Goal: Transaction & Acquisition: Purchase product/service

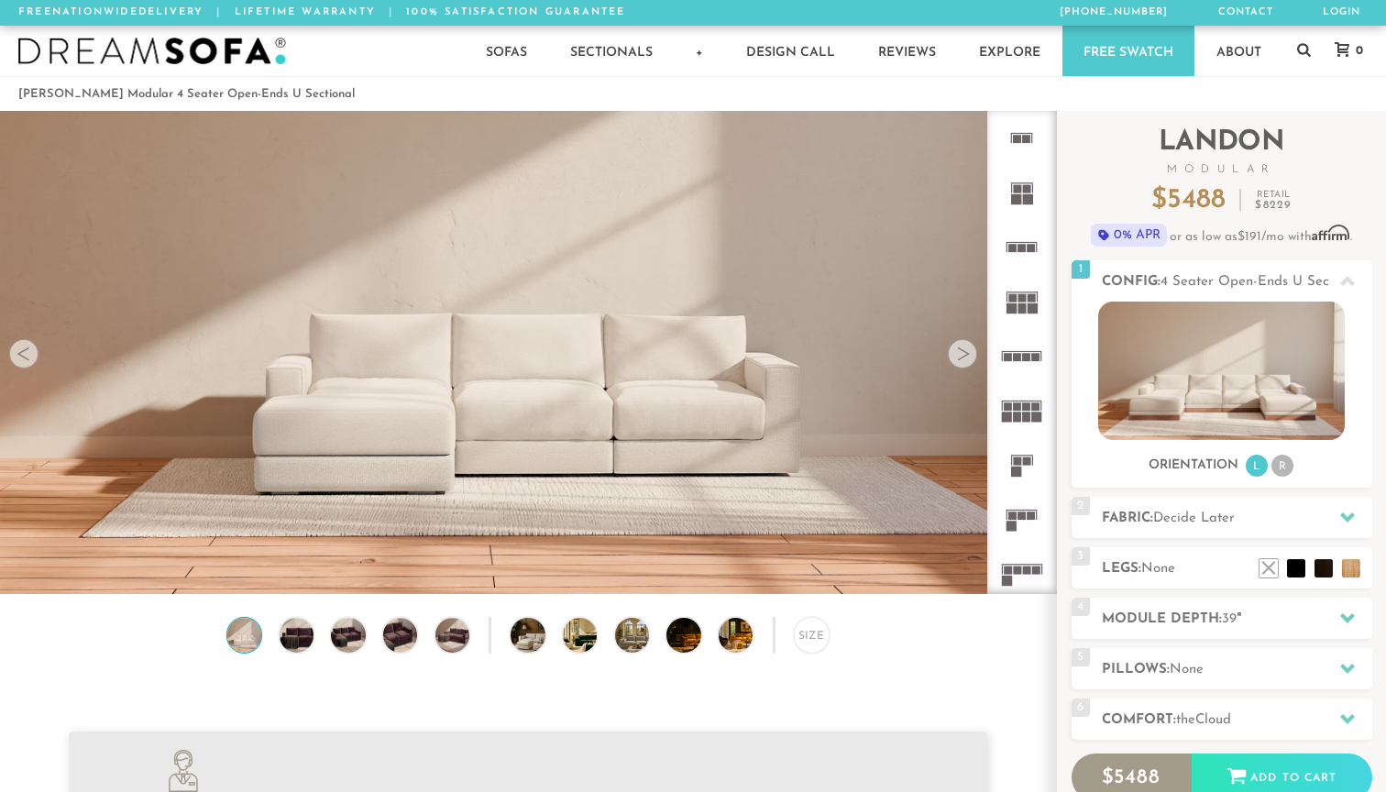
scroll to position [20363, 1386]
click at [300, 631] on img at bounding box center [296, 635] width 41 height 34
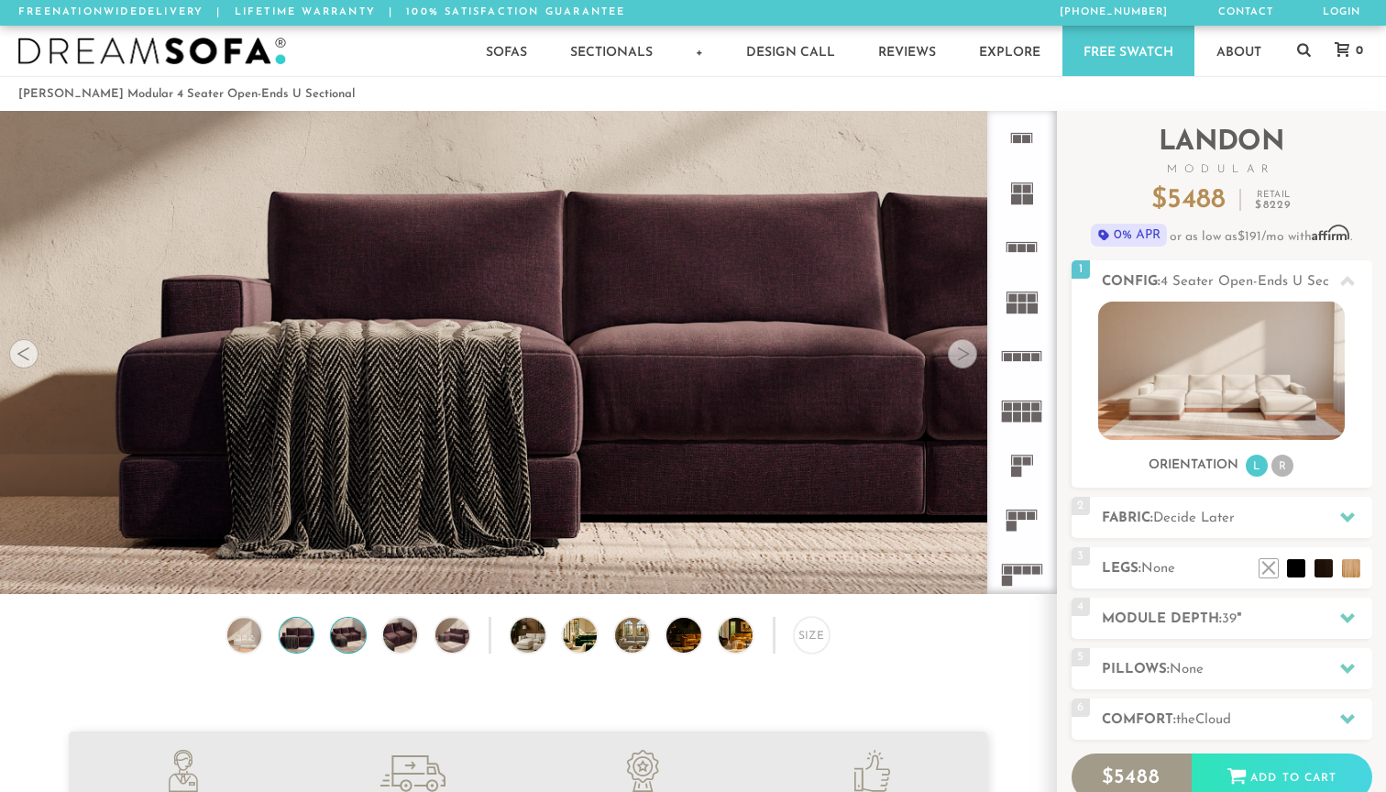
click at [352, 627] on img at bounding box center [347, 635] width 41 height 34
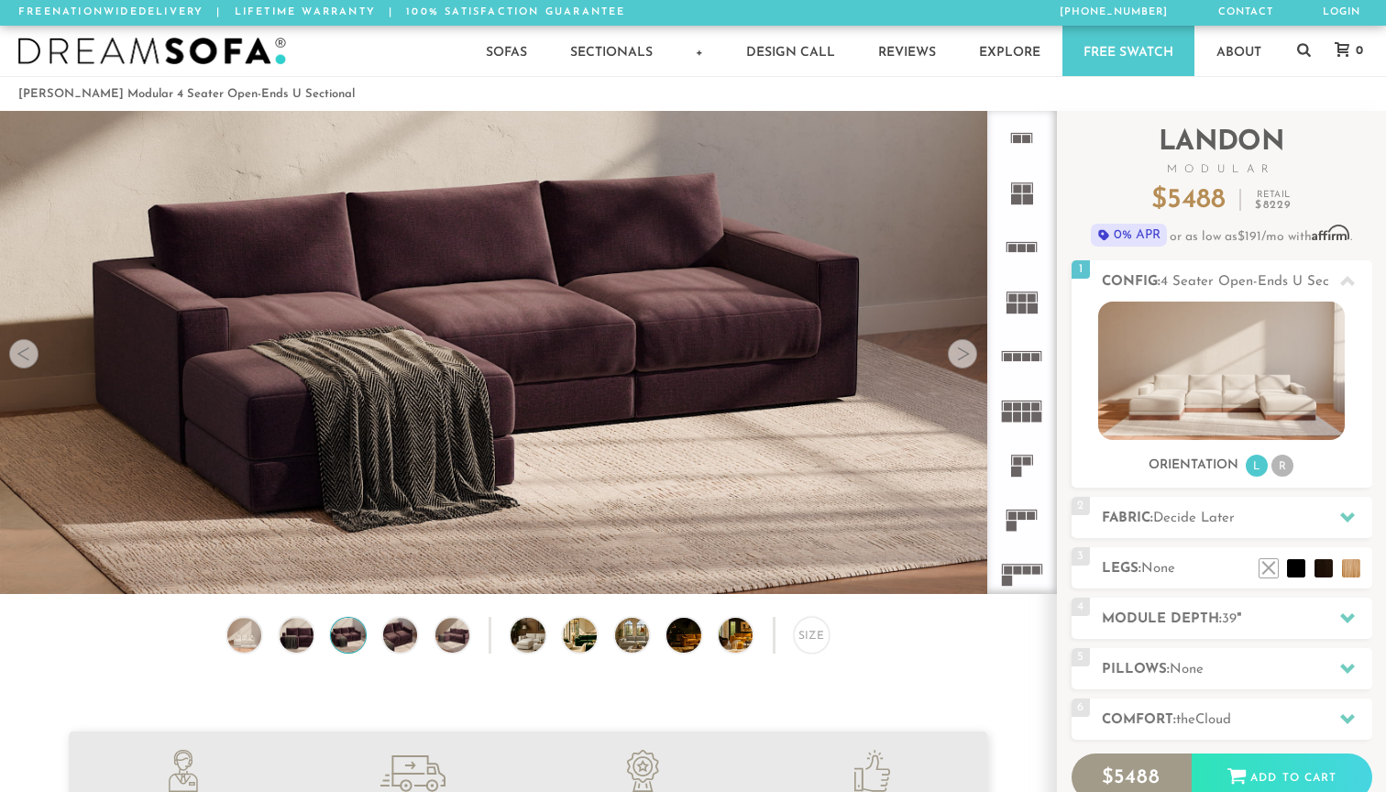
click at [383, 628] on div "Size" at bounding box center [528, 639] width 1056 height 45
click at [396, 631] on img at bounding box center [399, 635] width 41 height 34
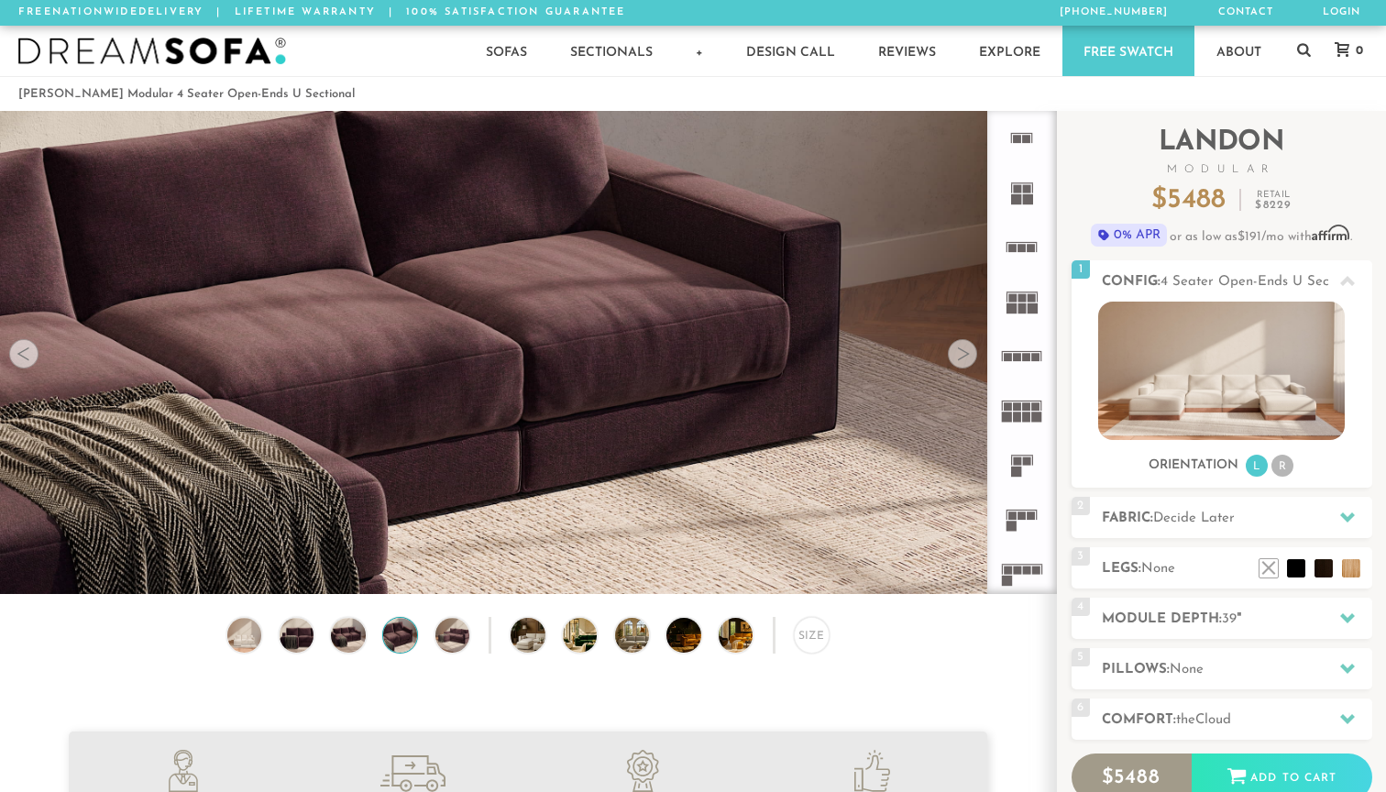
click at [438, 624] on div "Size" at bounding box center [528, 639] width 1056 height 45
click at [446, 621] on img at bounding box center [452, 635] width 41 height 34
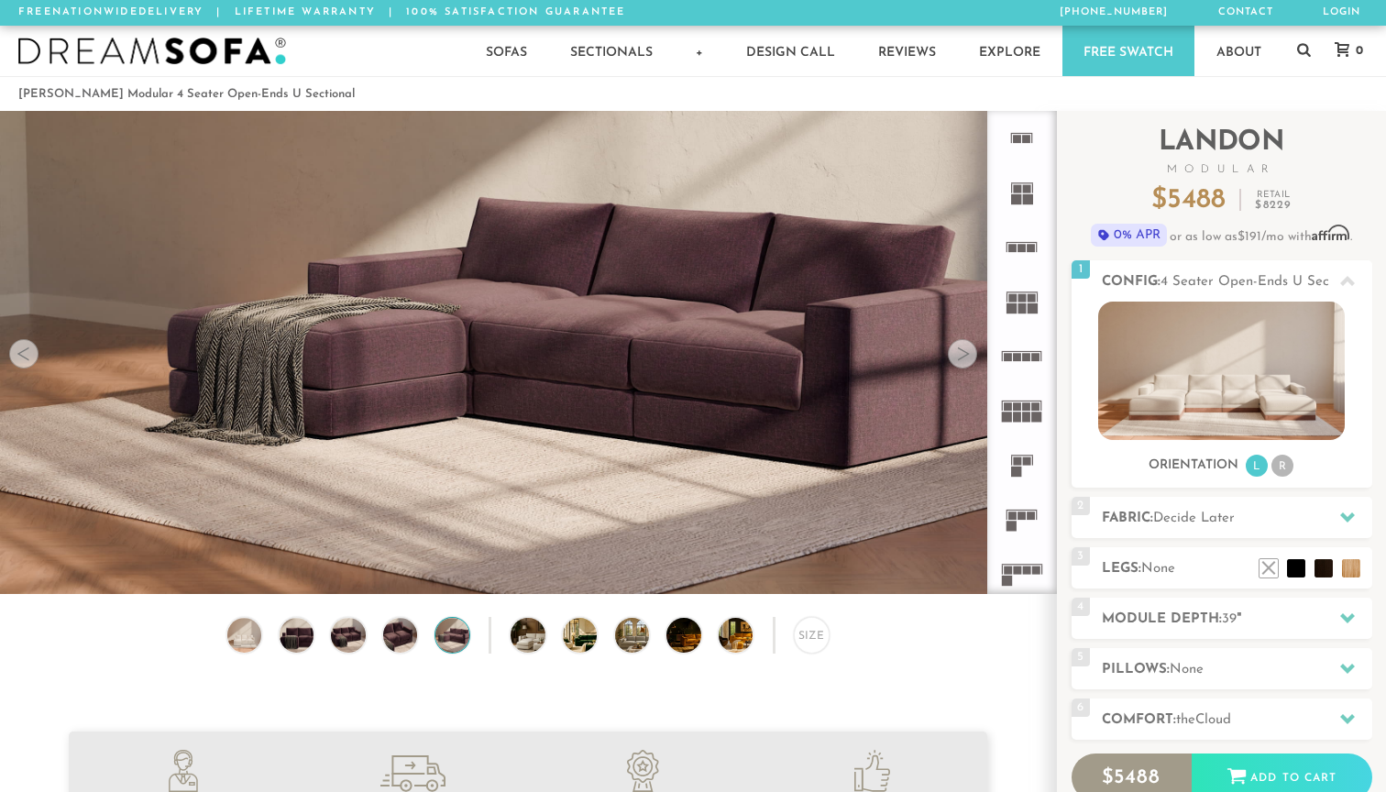
click at [514, 619] on div "Size" at bounding box center [528, 639] width 1056 height 45
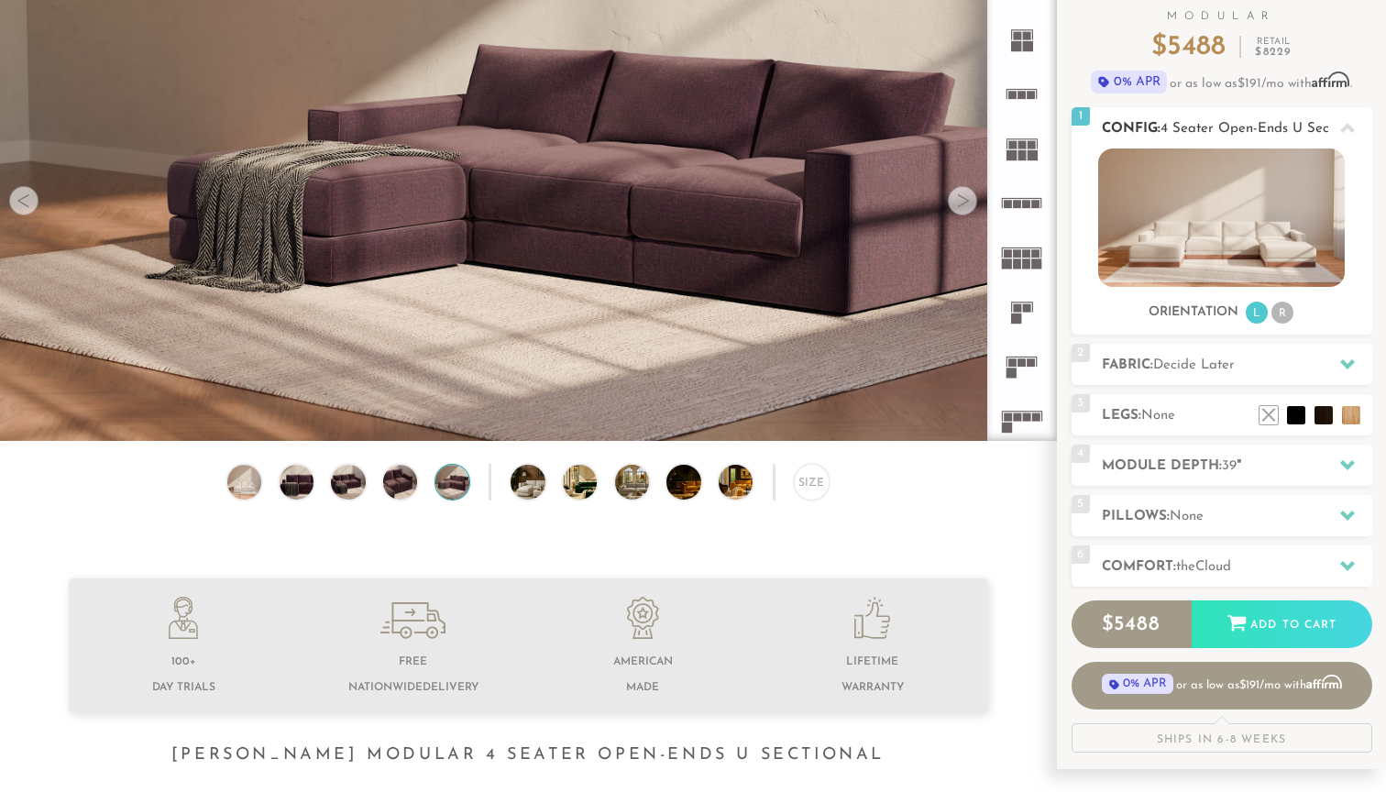
scroll to position [156, 0]
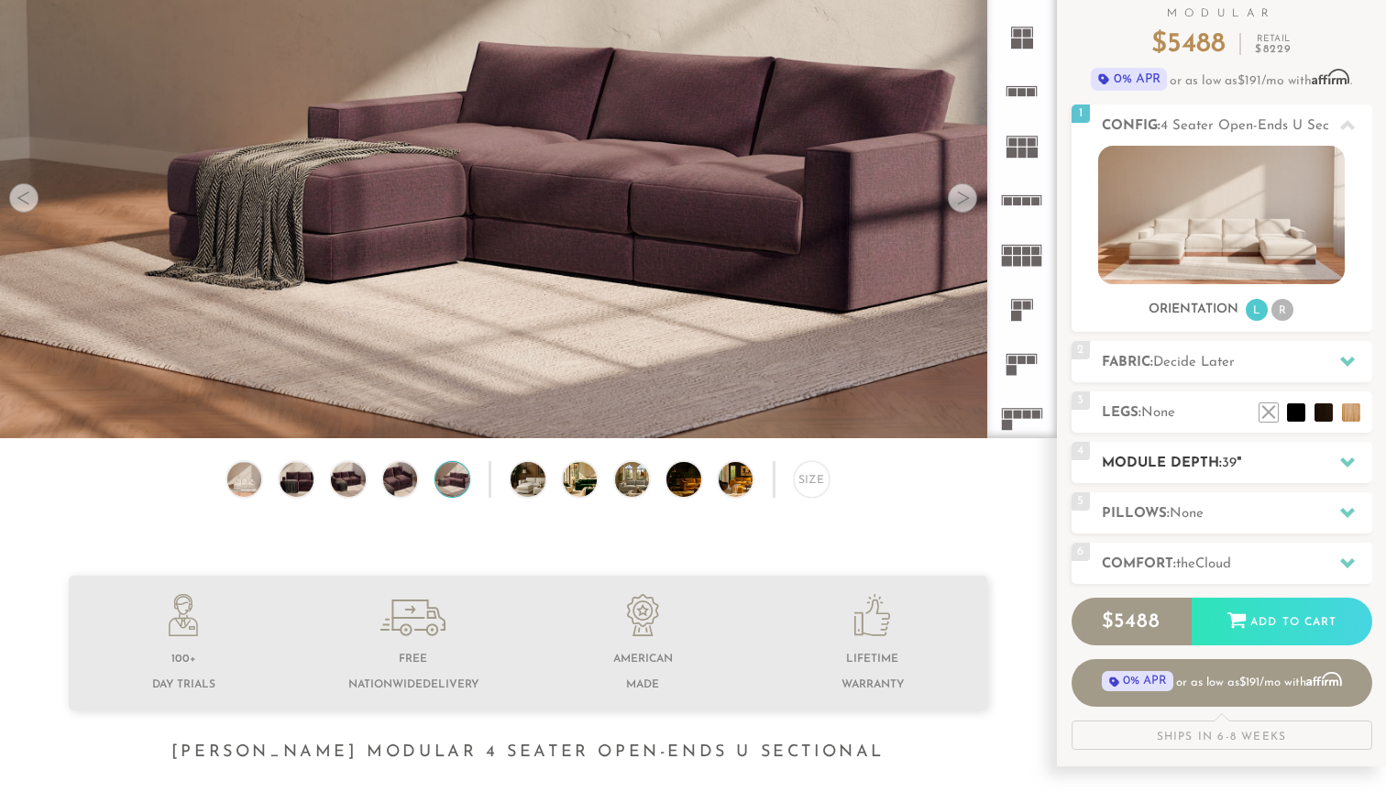
click at [1347, 466] on icon at bounding box center [1347, 462] width 15 height 10
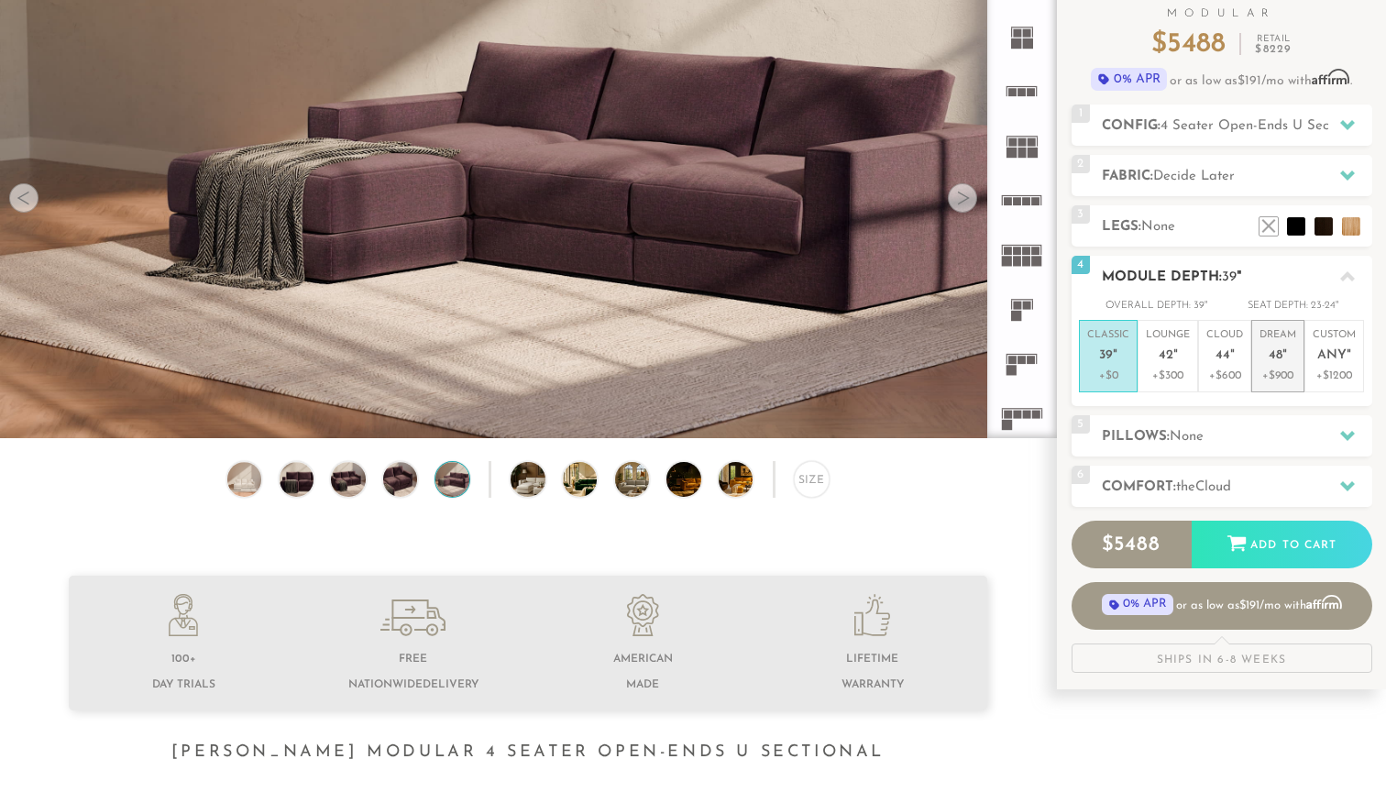
click at [1280, 365] on p "Dream 48 "" at bounding box center [1277, 347] width 37 height 39
click at [959, 198] on div at bounding box center [962, 197] width 29 height 29
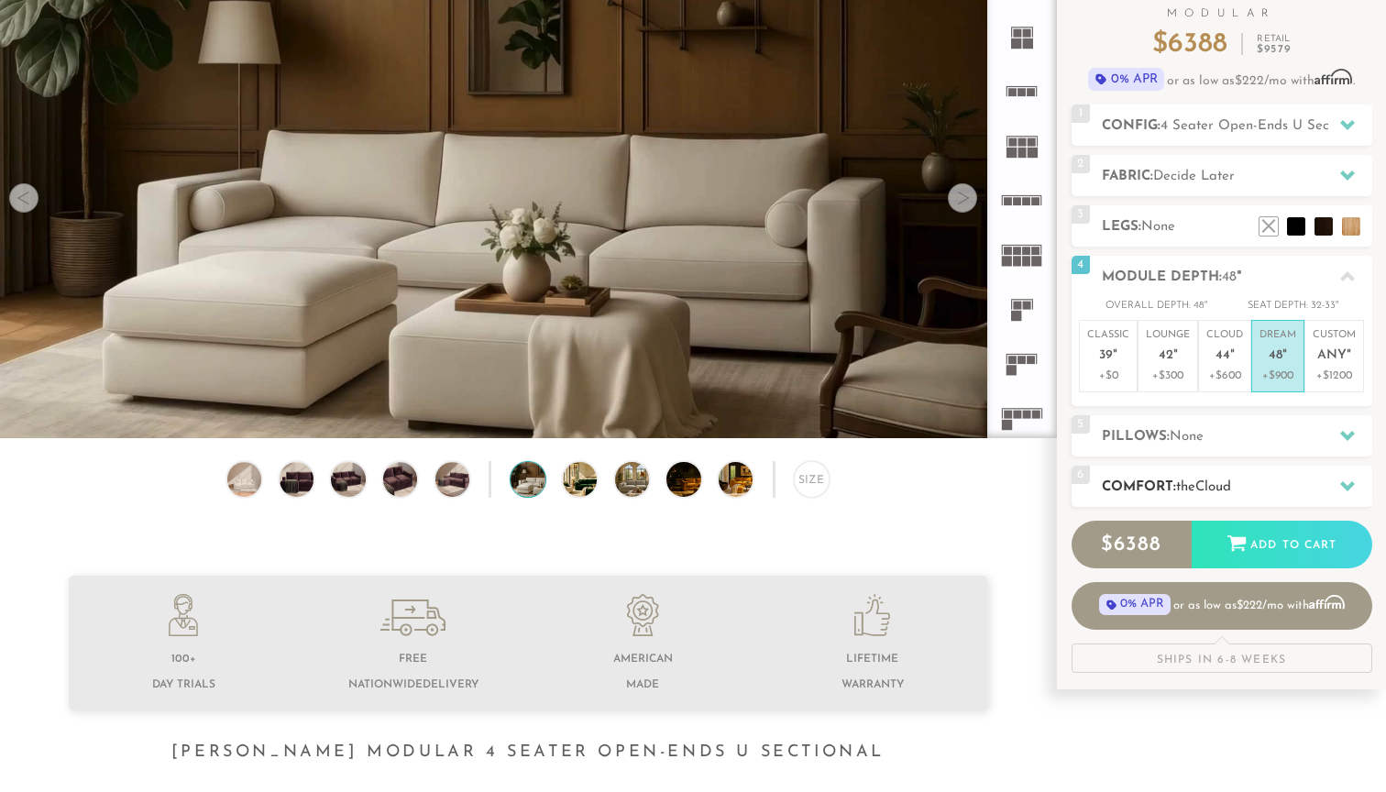
click at [1243, 486] on h2 "Comfort: the Cloud" at bounding box center [1236, 487] width 270 height 21
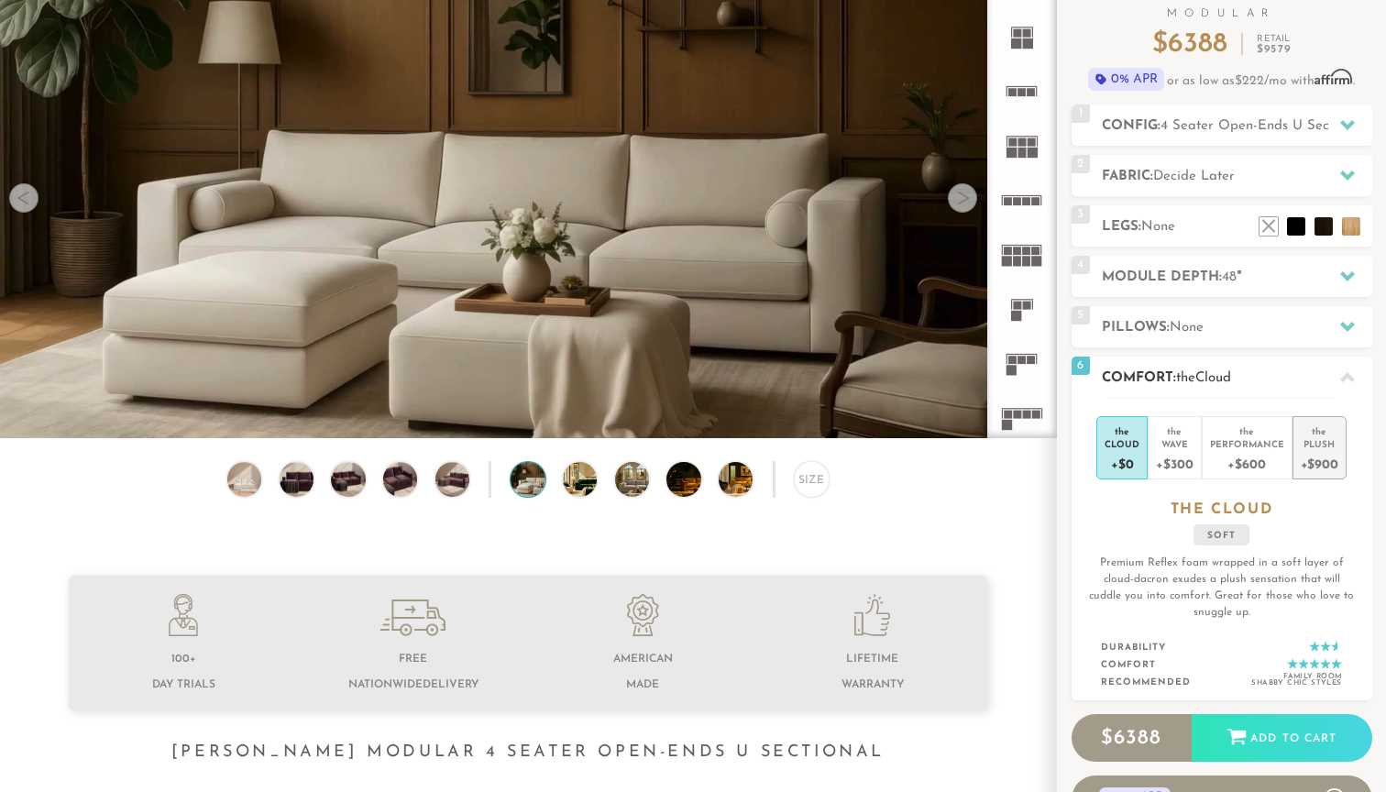
click at [1333, 467] on div "+$900" at bounding box center [1319, 463] width 38 height 27
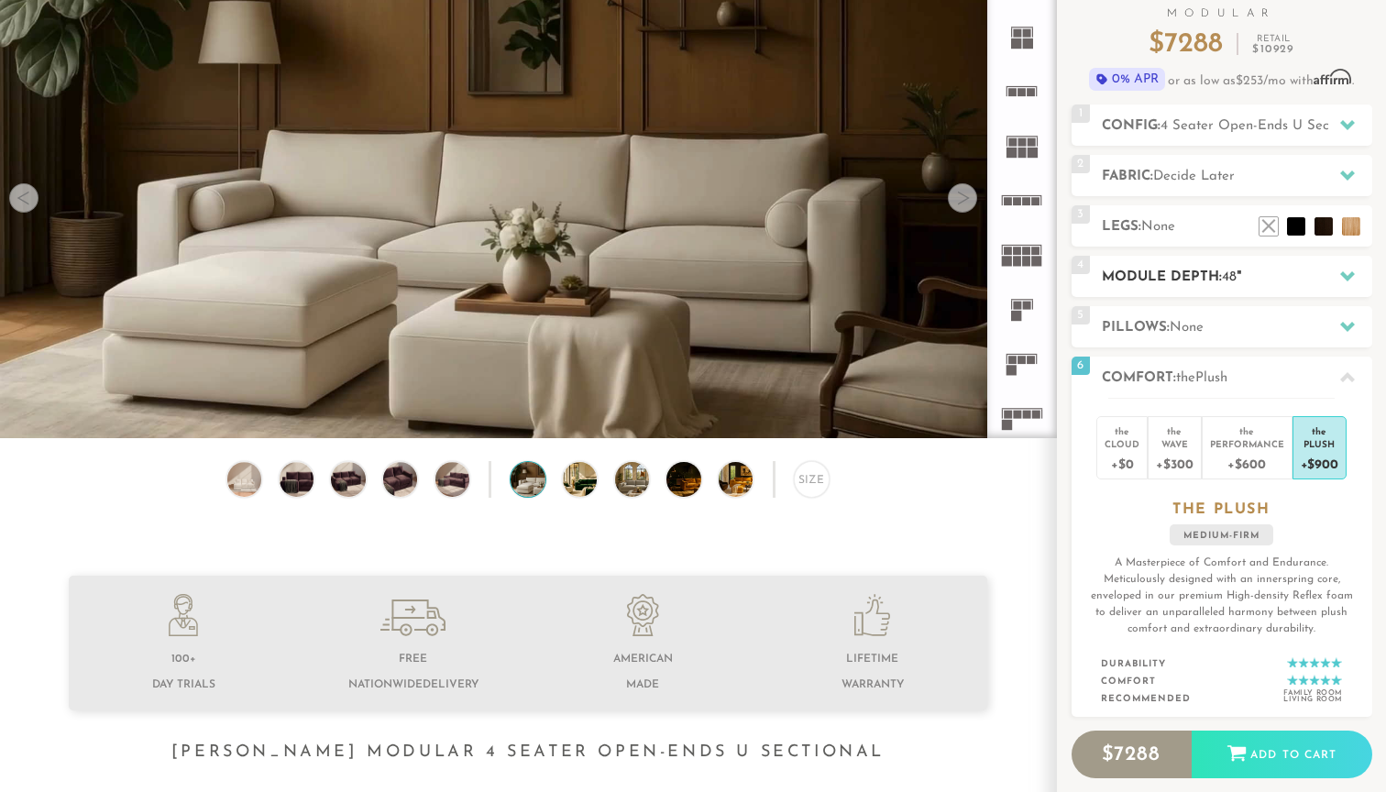
scroll to position [0, 0]
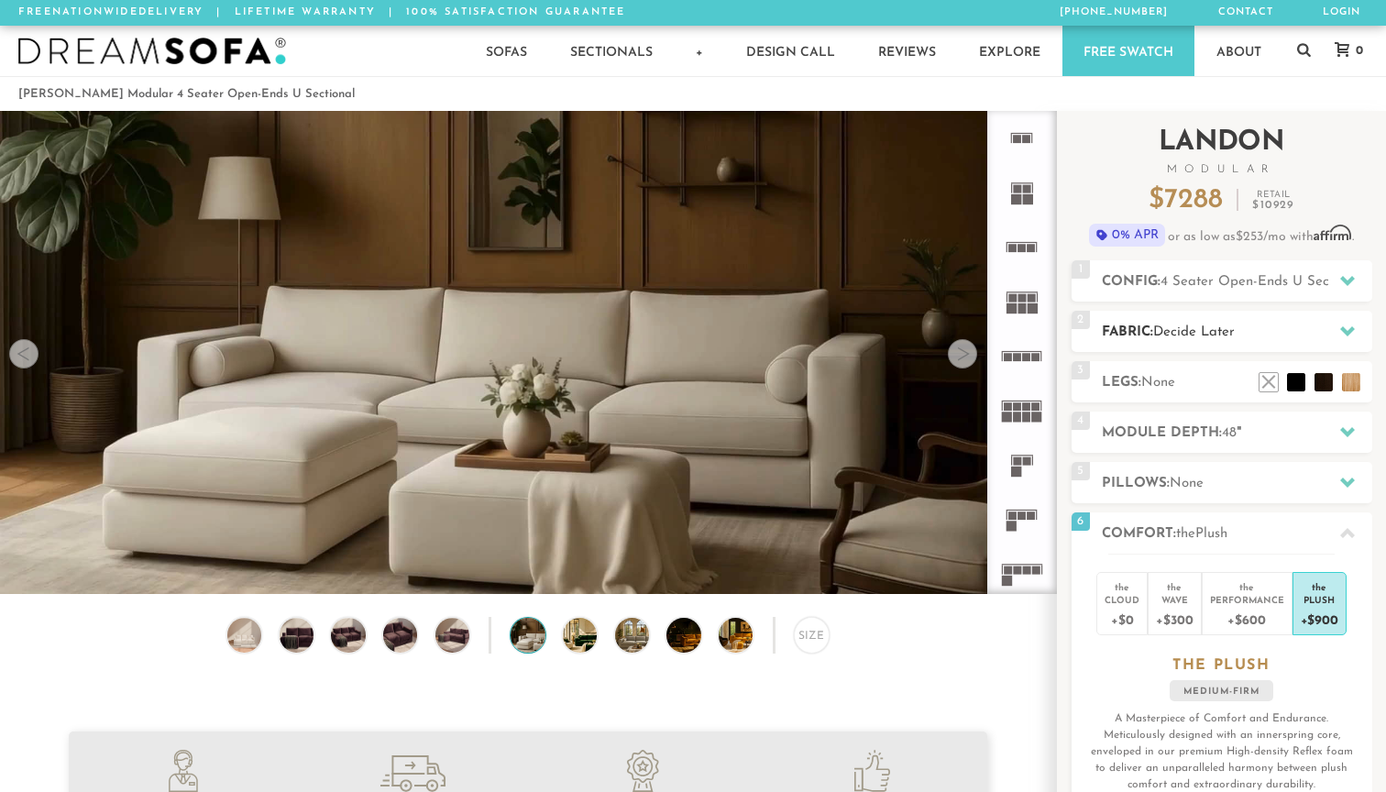
click at [1345, 322] on div at bounding box center [1347, 331] width 38 height 38
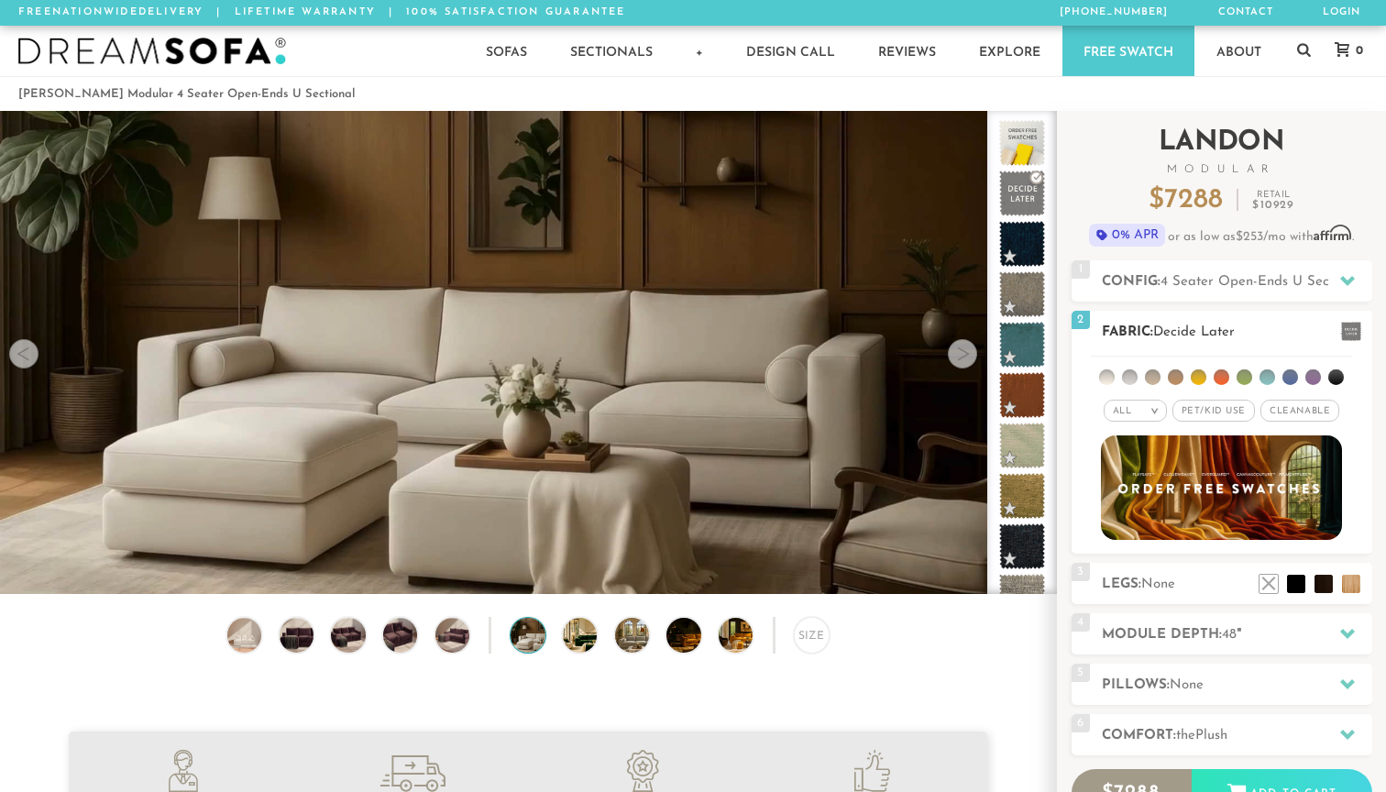
click at [1209, 412] on span "Pet/Kid Use x" at bounding box center [1213, 411] width 82 height 22
click at [1304, 419] on span "Cleanable x" at bounding box center [1305, 411] width 79 height 22
click at [1222, 376] on li at bounding box center [1221, 377] width 16 height 16
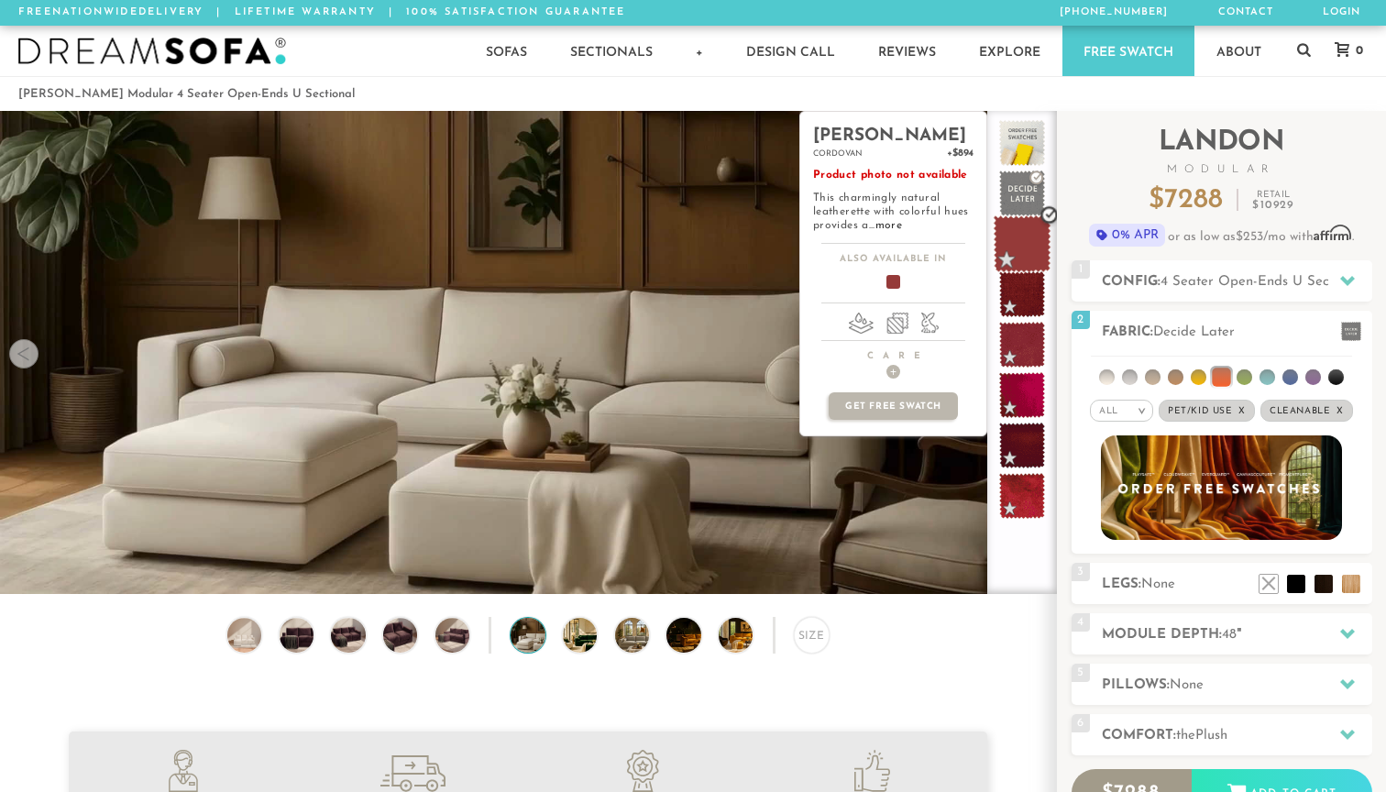
click at [1016, 255] on span at bounding box center [1022, 244] width 58 height 58
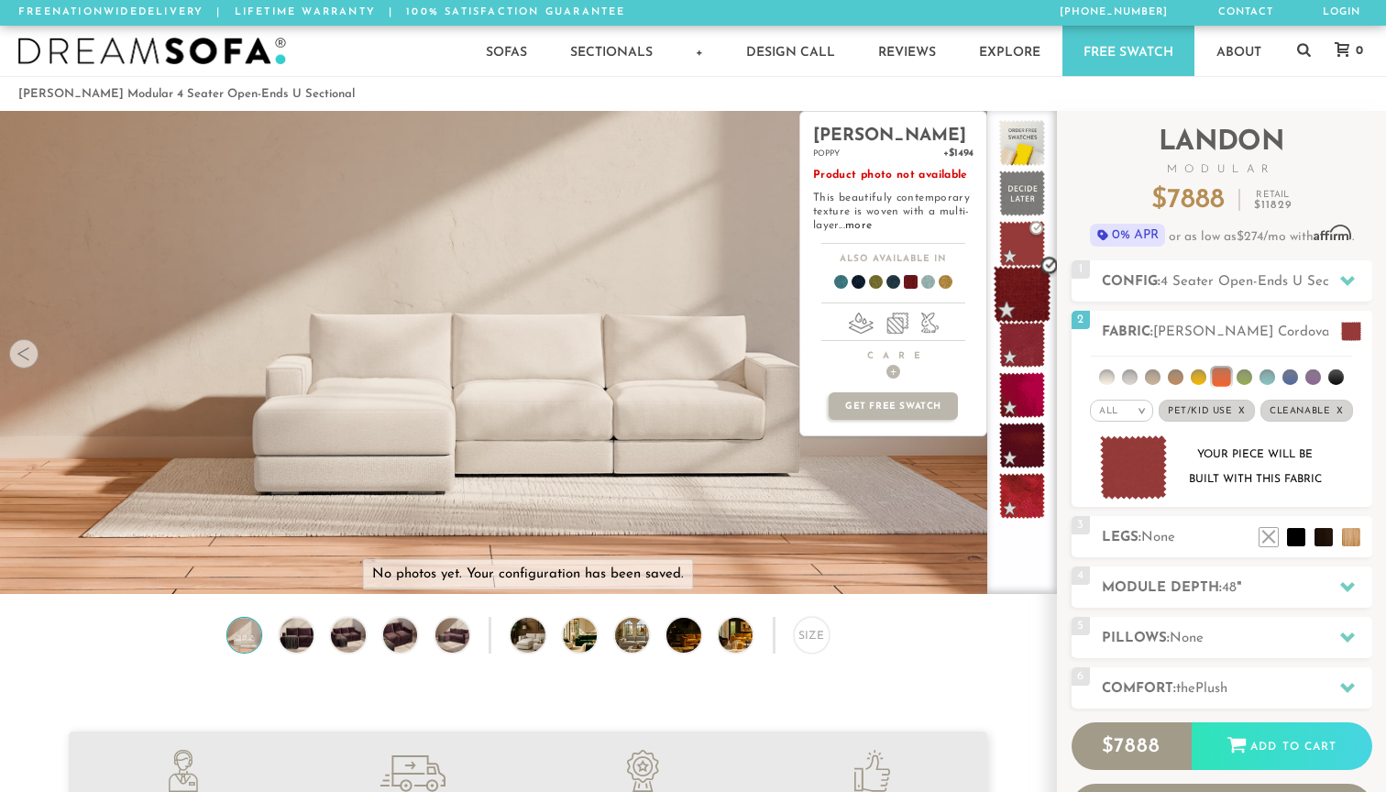
click at [1019, 300] on span at bounding box center [1022, 295] width 58 height 58
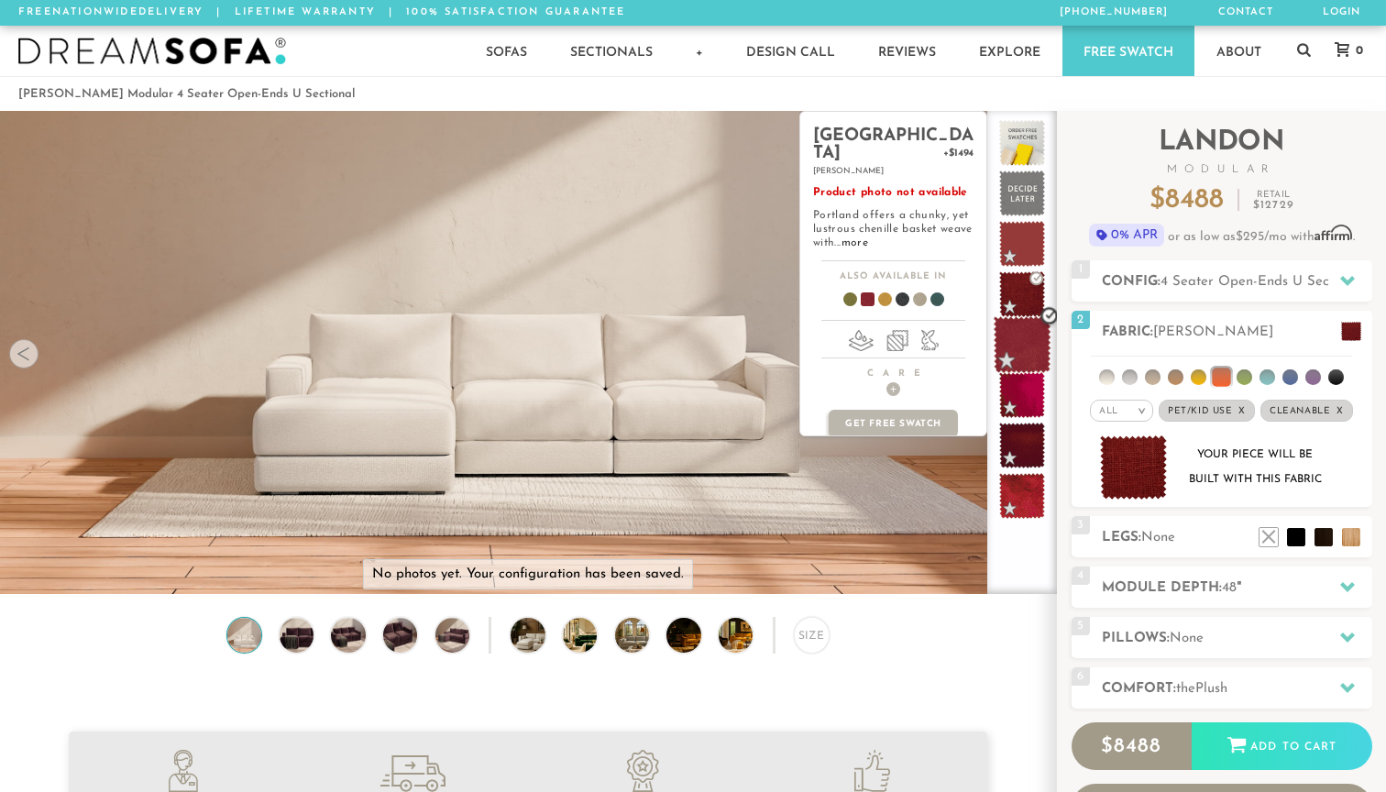
click at [1027, 337] on span at bounding box center [1022, 345] width 58 height 58
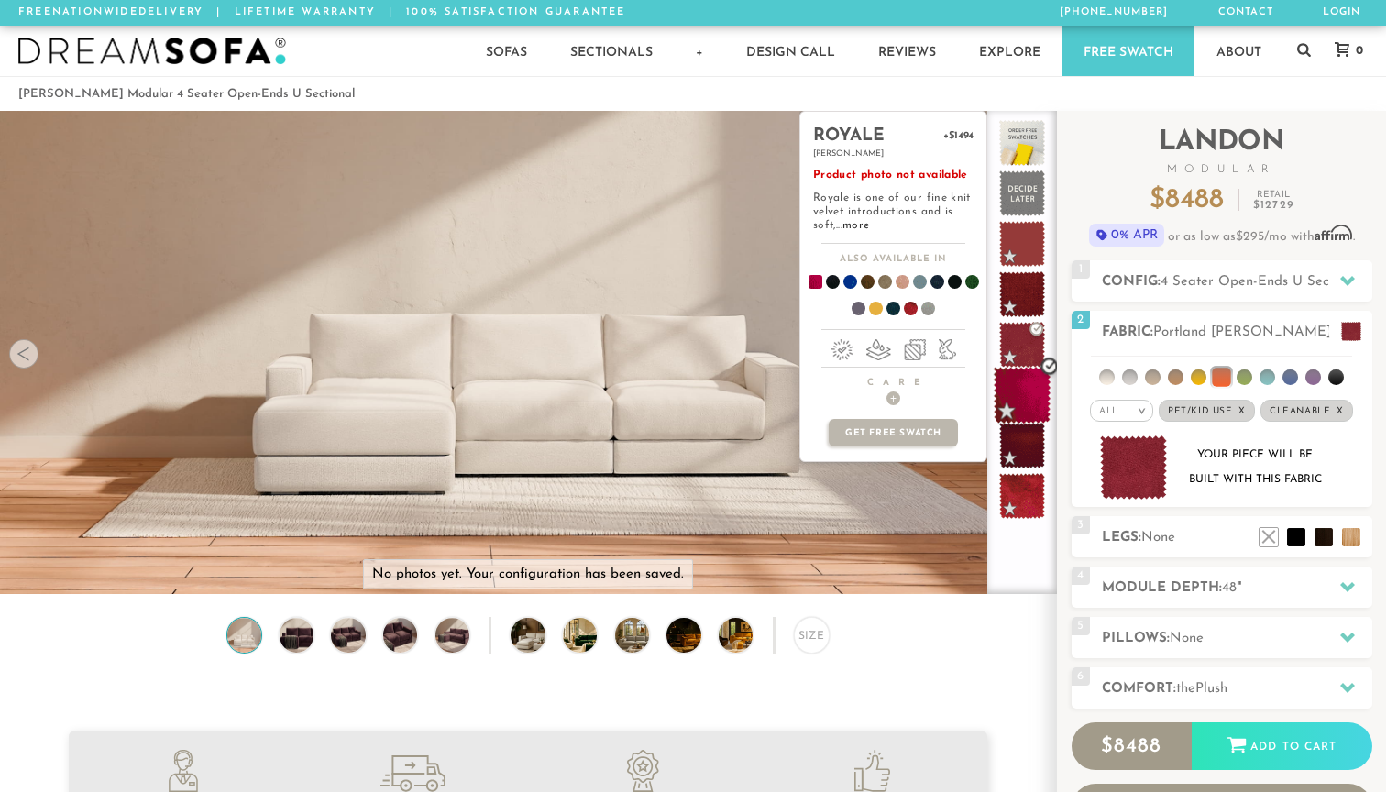
click at [1030, 373] on span at bounding box center [1022, 396] width 58 height 58
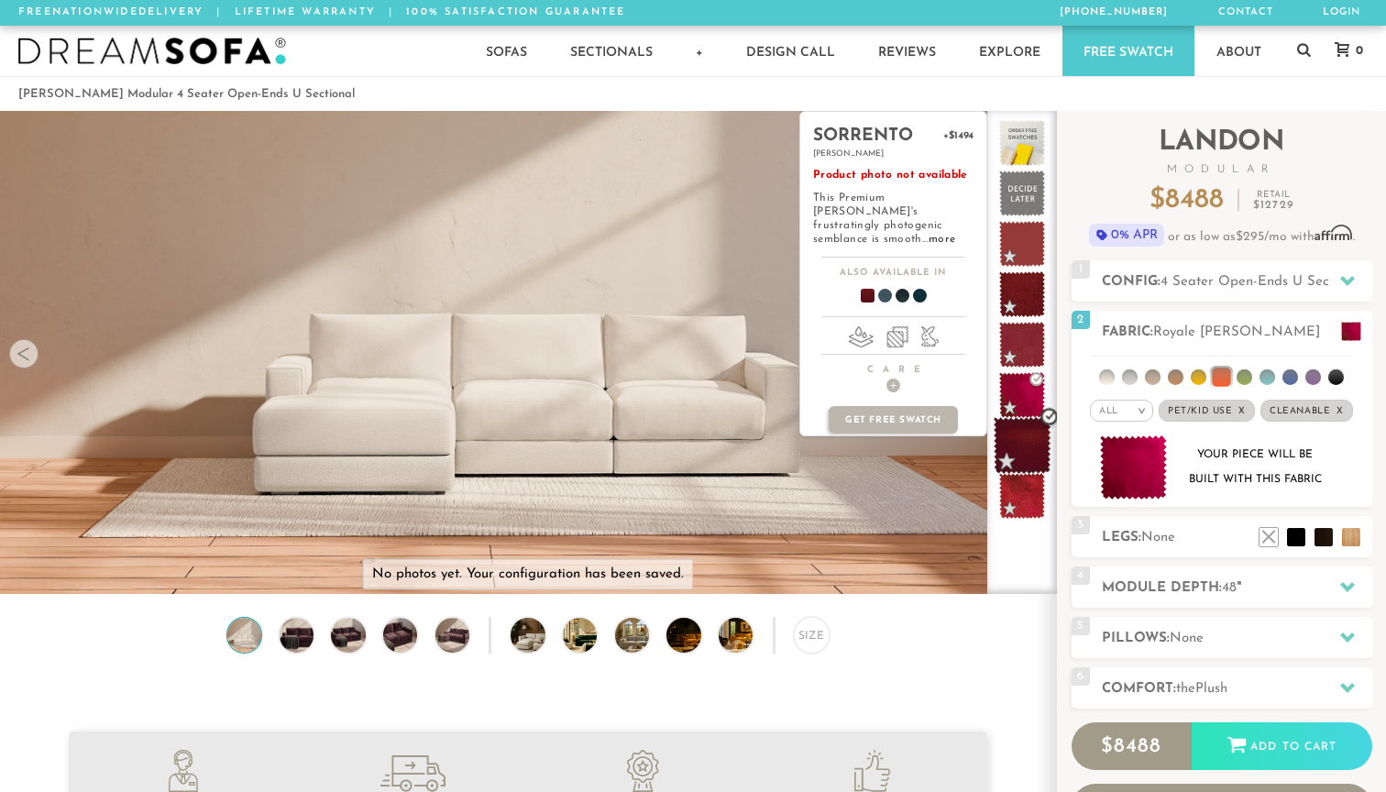
click at [1028, 436] on span at bounding box center [1022, 446] width 58 height 58
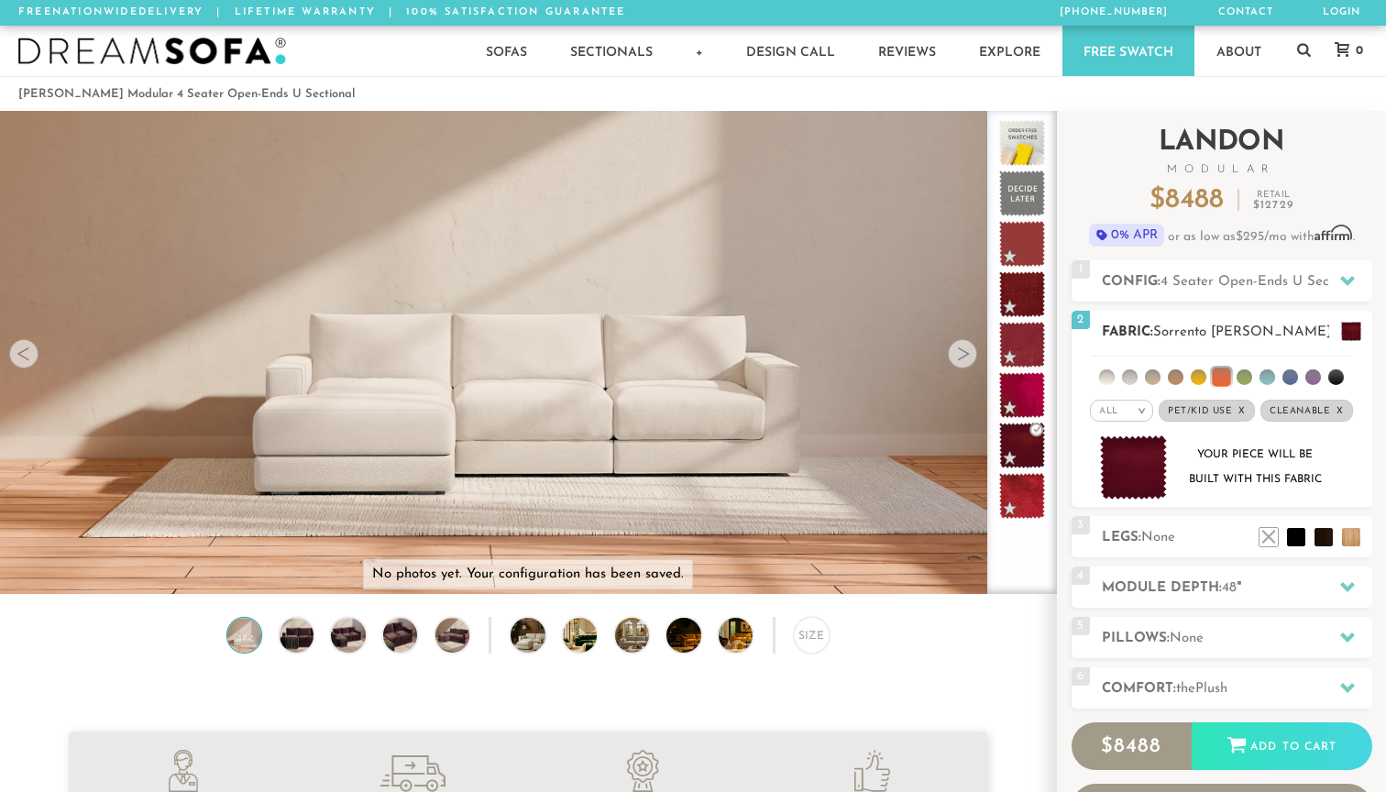
click at [1204, 385] on ul at bounding box center [1220, 373] width 261 height 34
click at [1199, 378] on li at bounding box center [1198, 377] width 16 height 16
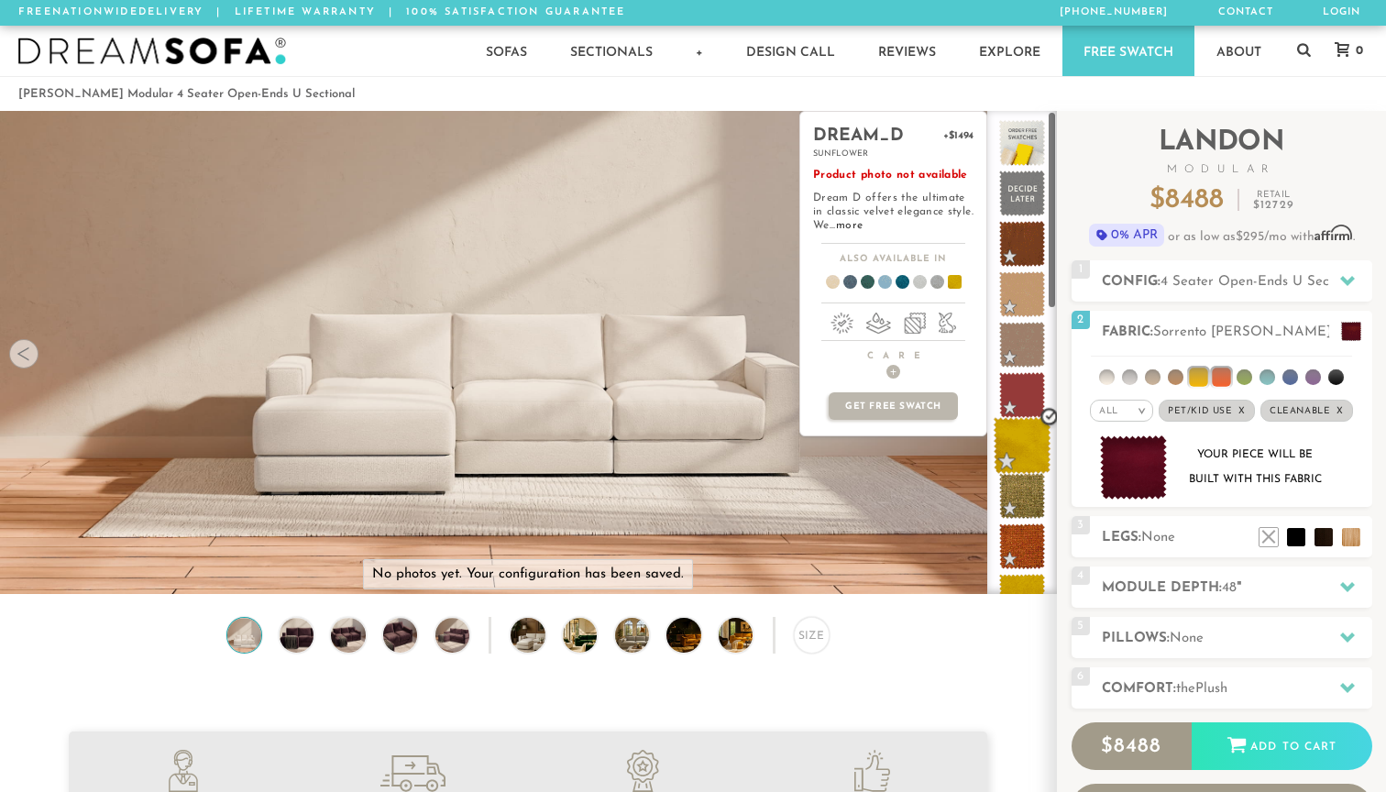
click at [1024, 445] on span at bounding box center [1022, 446] width 58 height 58
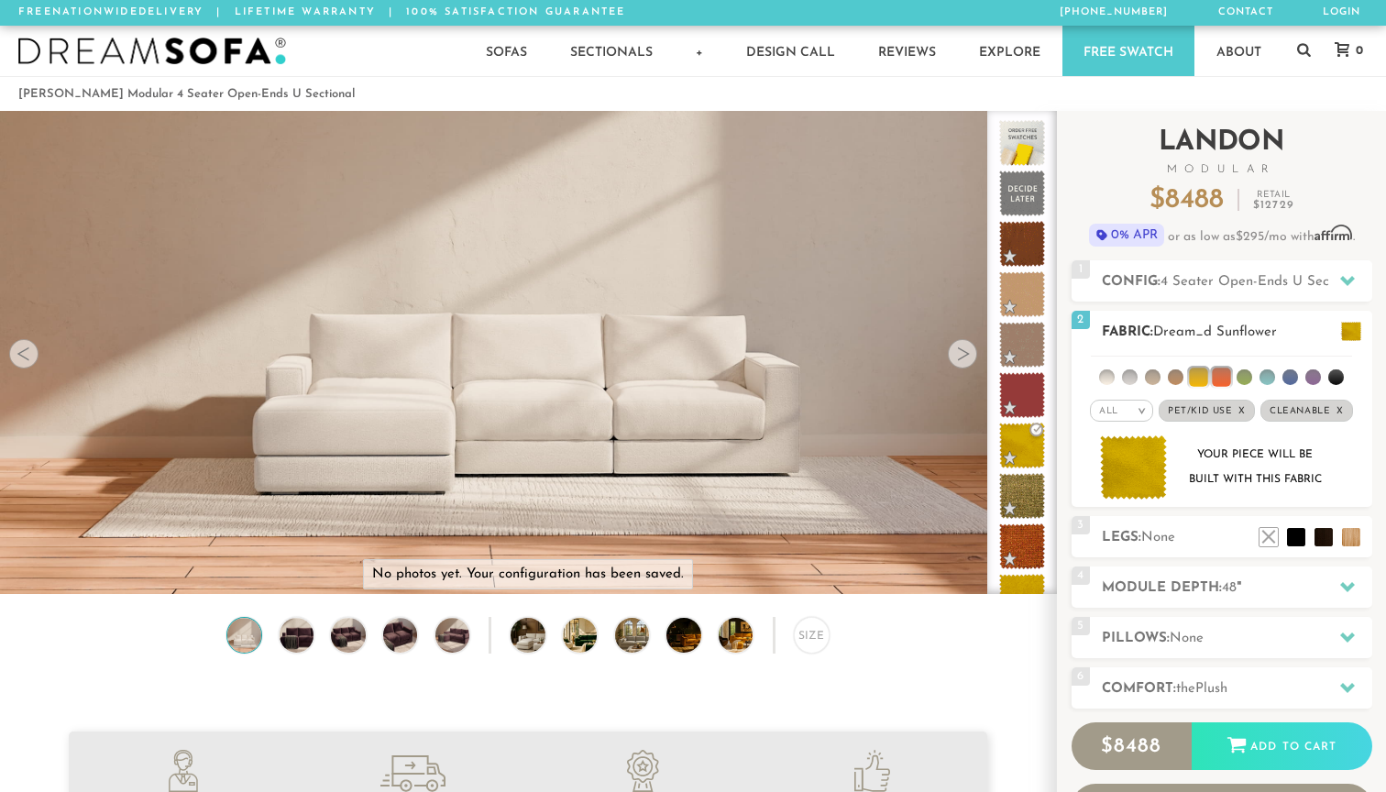
click at [1262, 374] on li at bounding box center [1267, 377] width 16 height 16
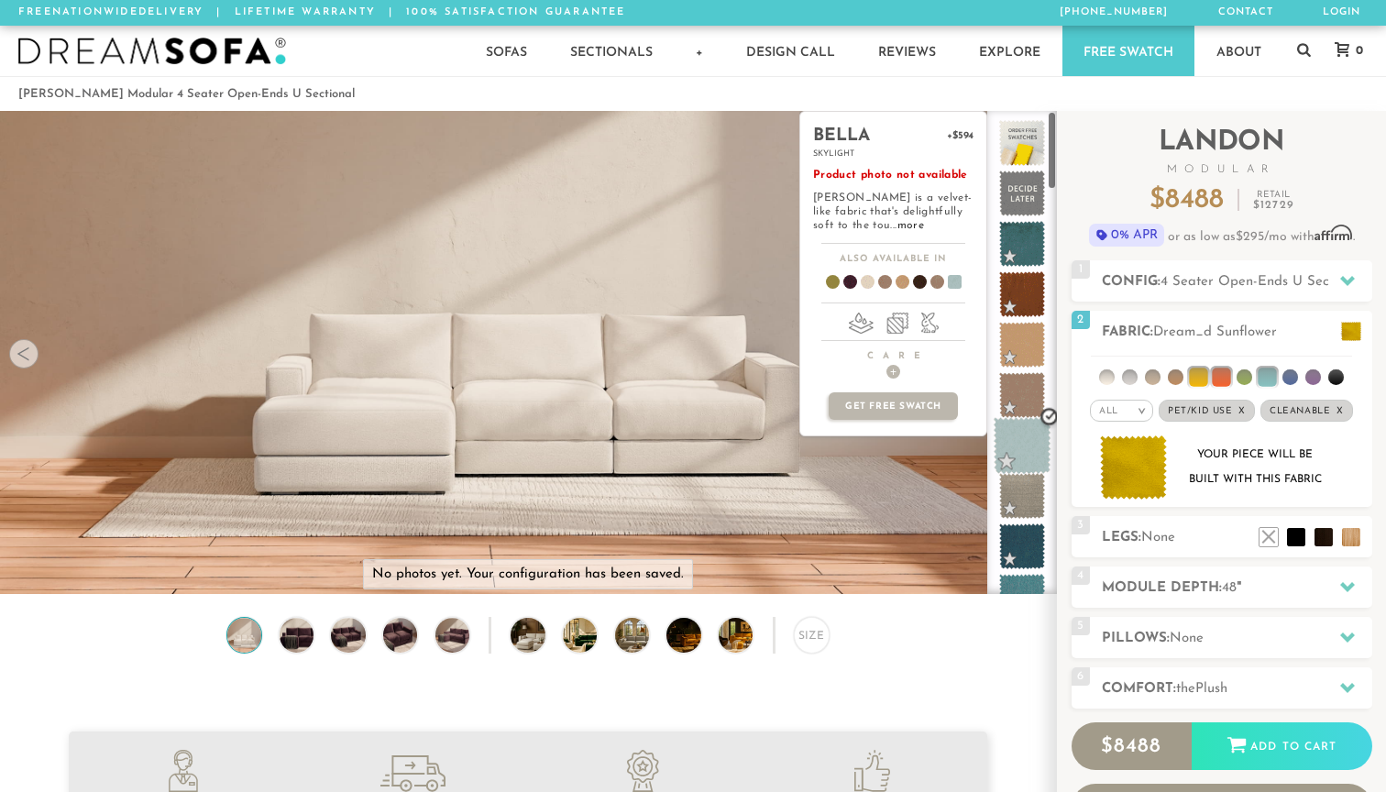
click at [1014, 461] on span at bounding box center [1022, 446] width 58 height 58
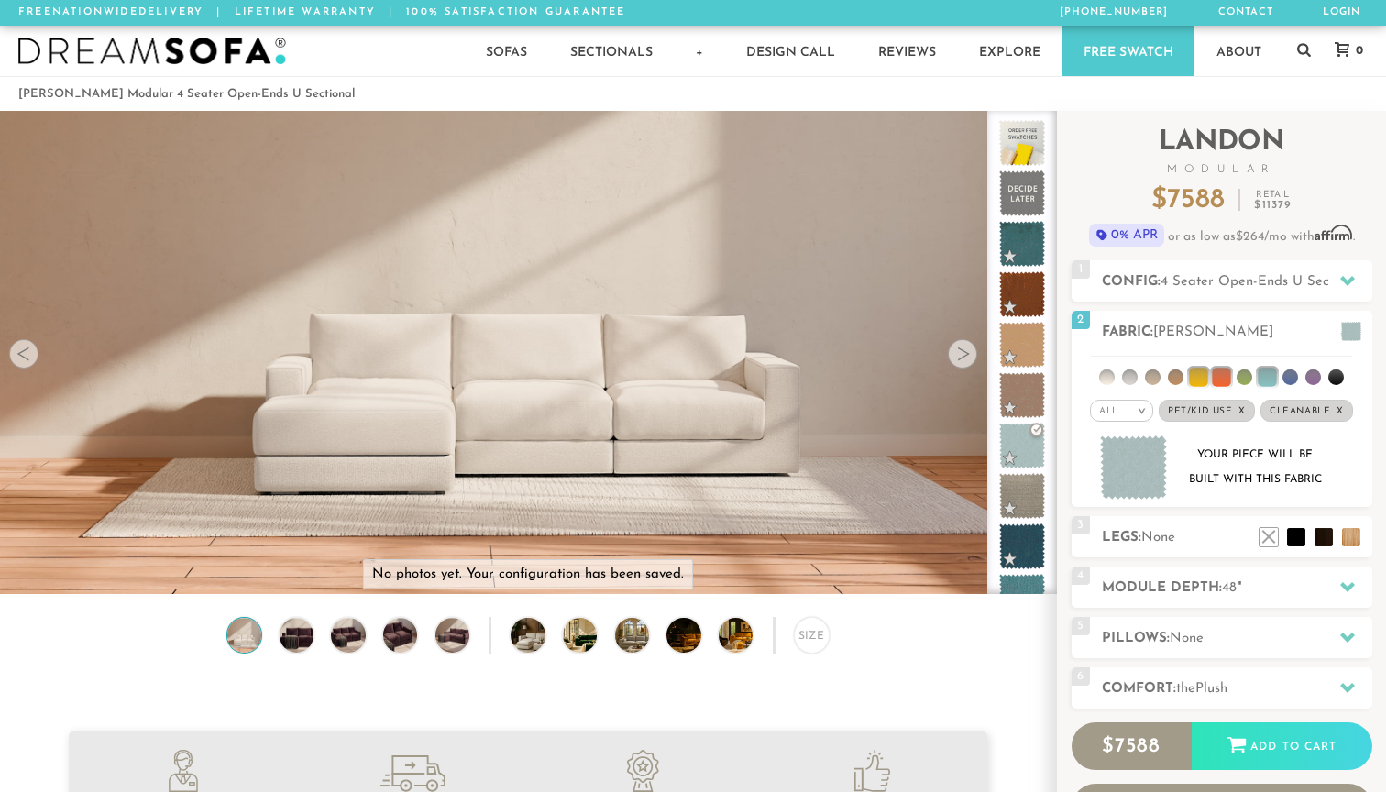
click at [692, 443] on video at bounding box center [528, 291] width 1056 height 528
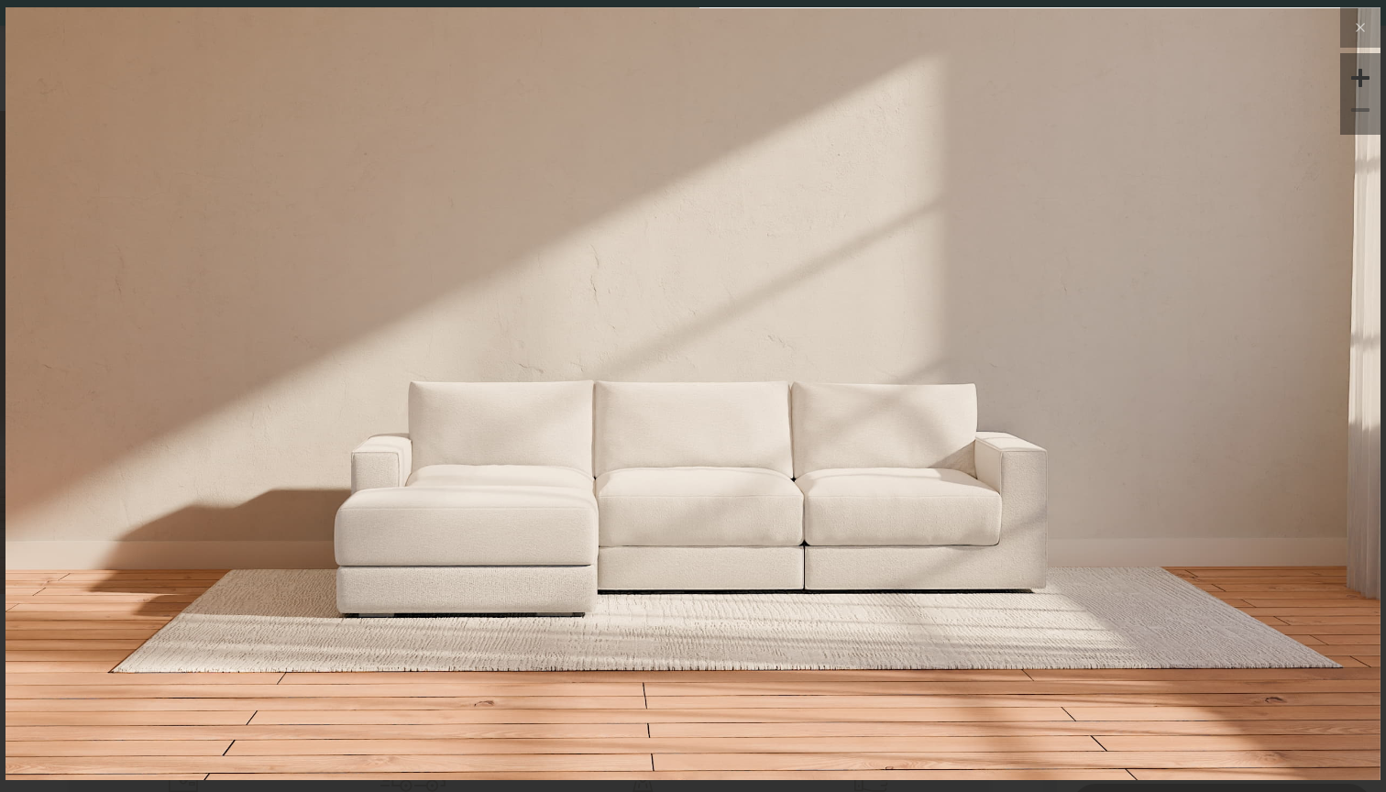
click at [917, 363] on img at bounding box center [692, 236] width 1375 height 458
click at [1356, 22] on icon at bounding box center [1360, 27] width 22 height 22
